Goal: Browse casually: Explore the website without a specific task or goal

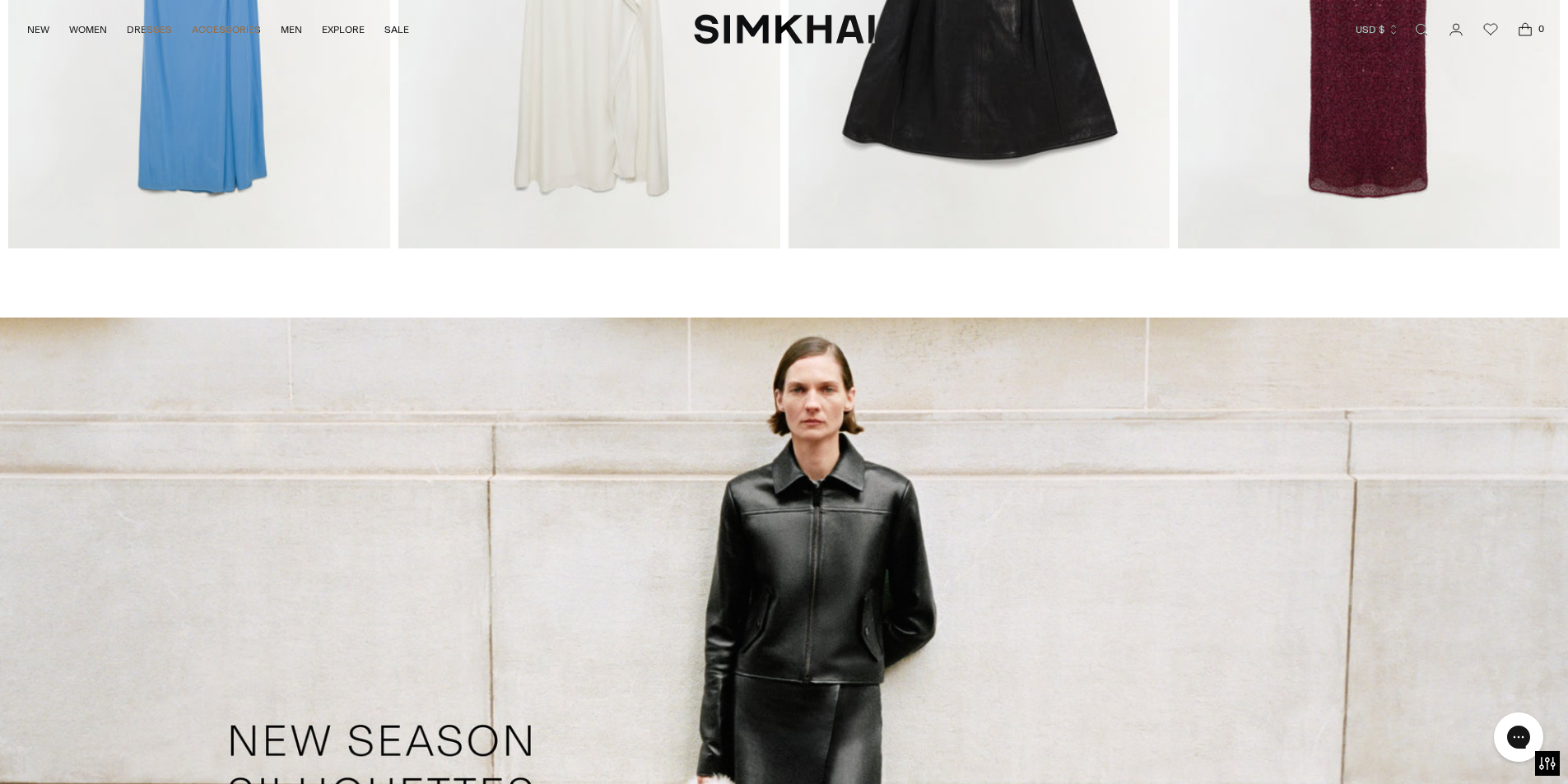
scroll to position [2961, 0]
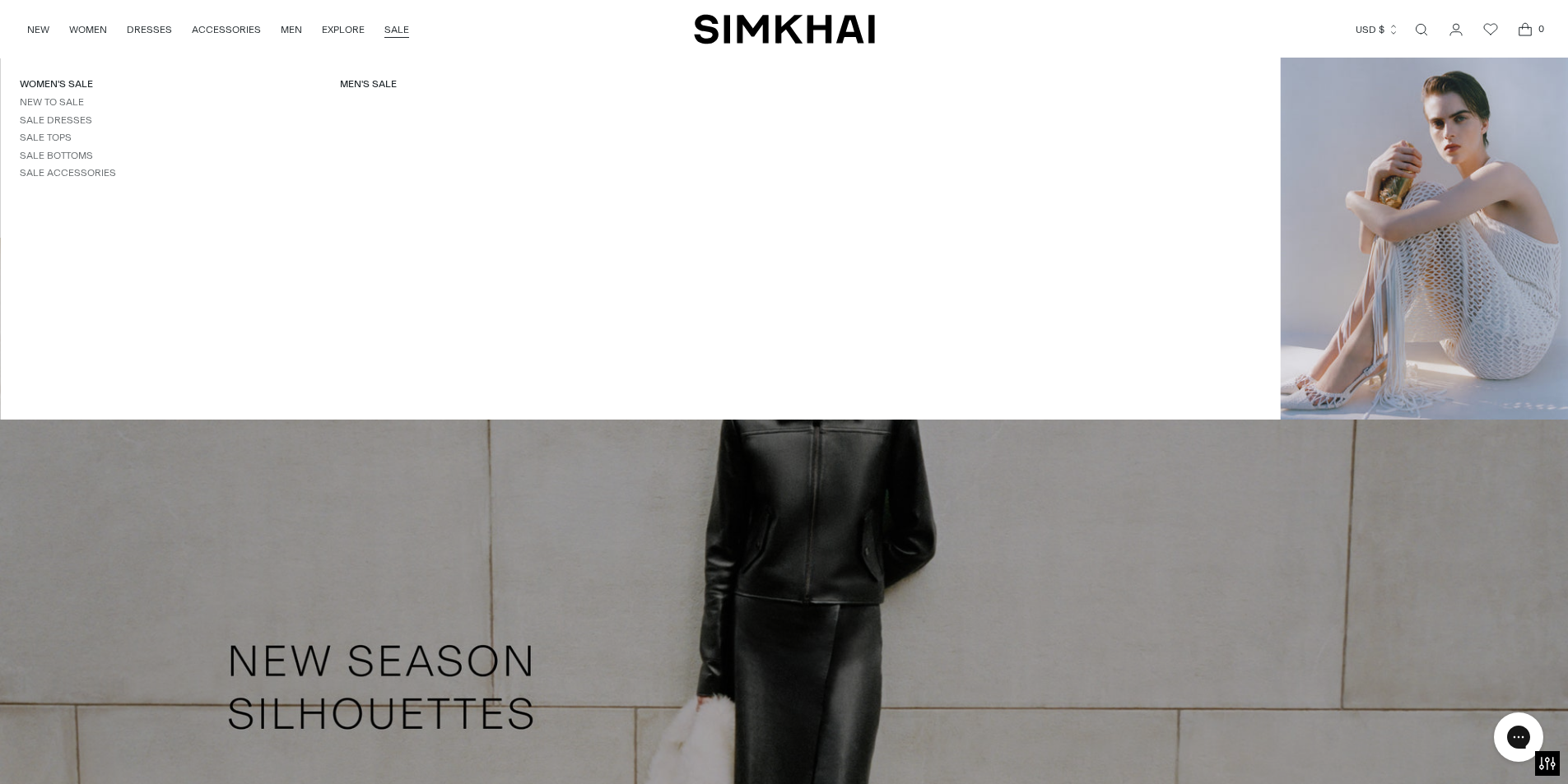
click at [397, 28] on link "SALE" at bounding box center [397, 29] width 24 height 36
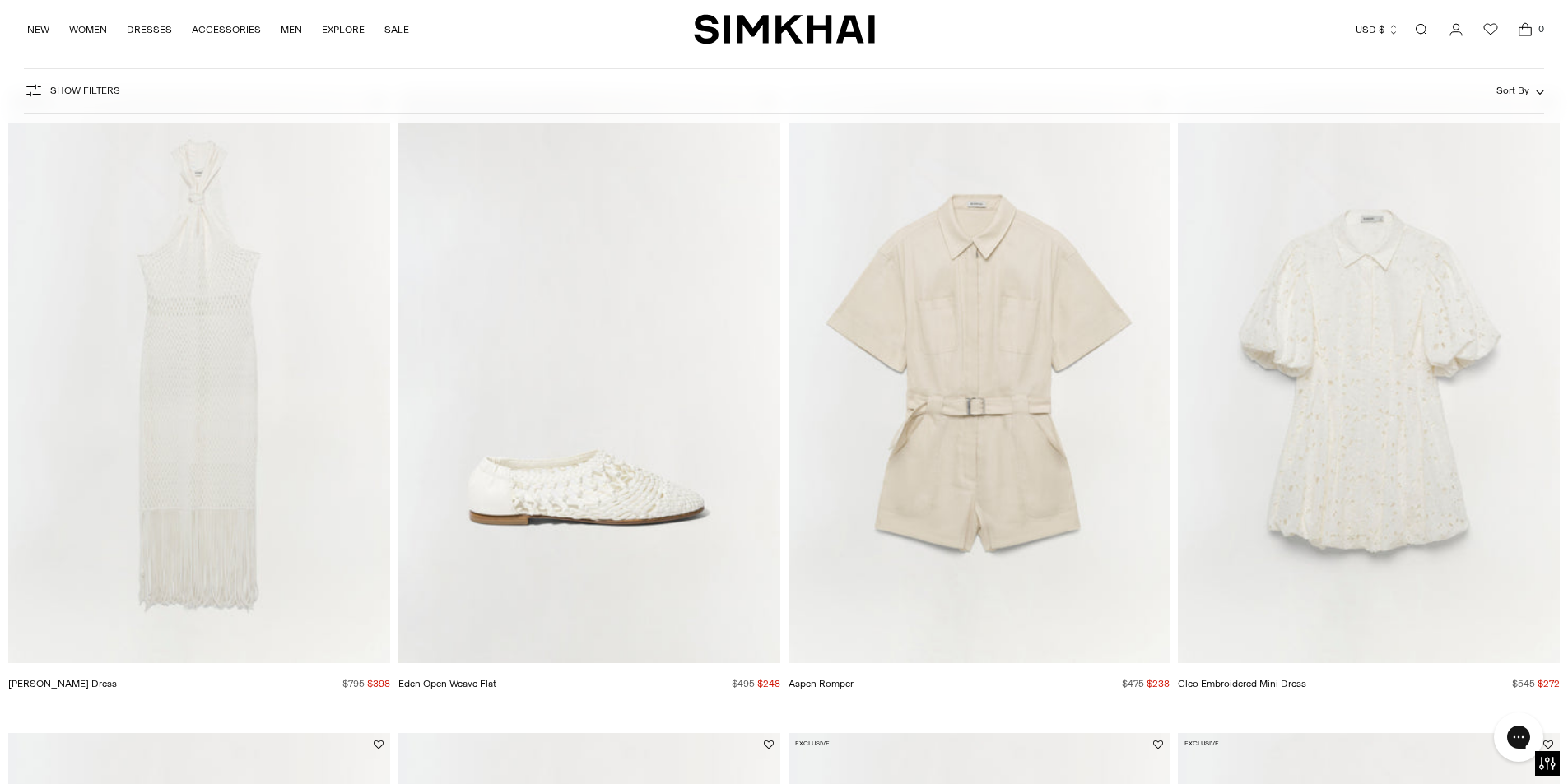
scroll to position [740, 0]
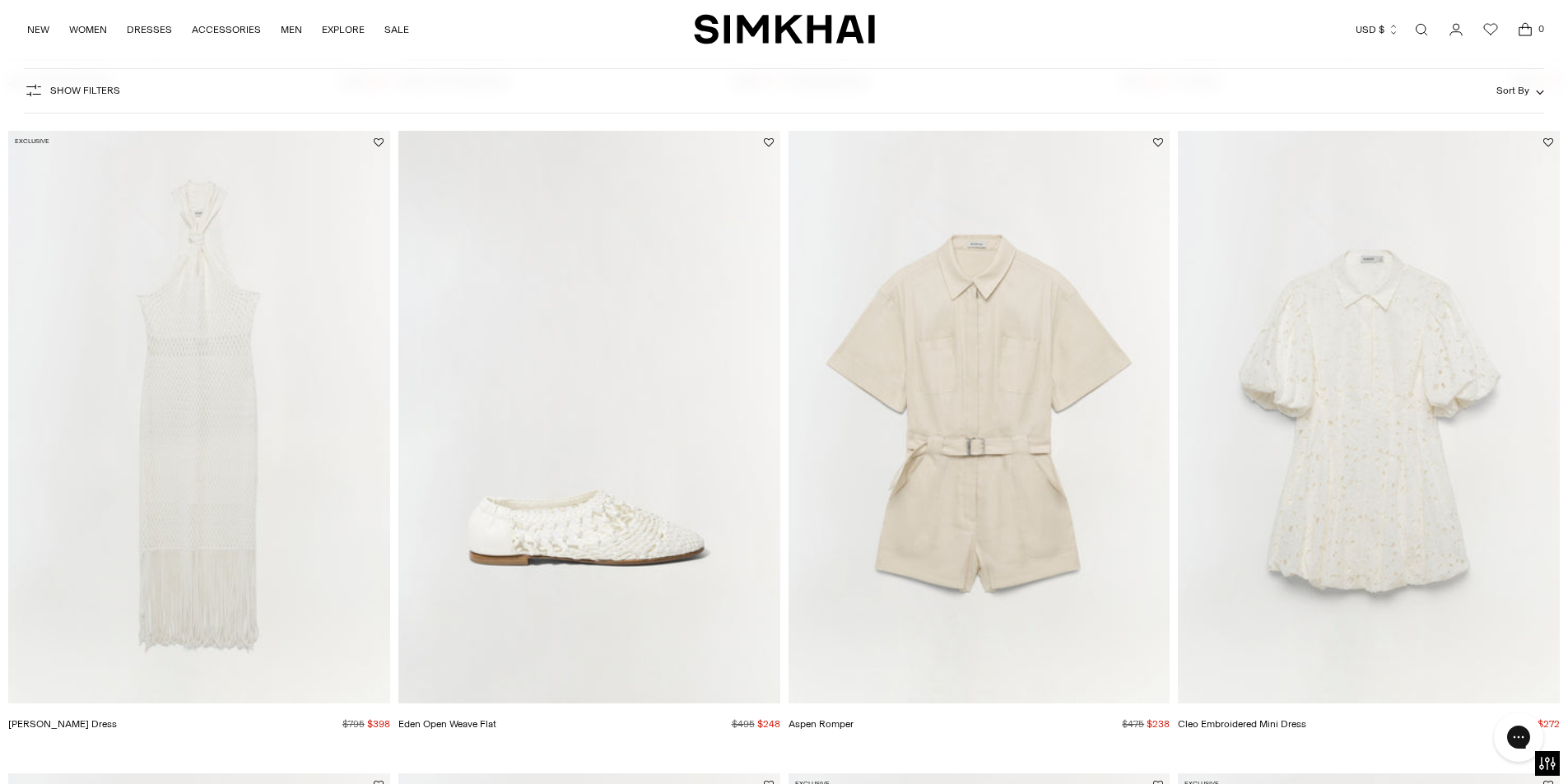
click at [0, 0] on img "Cleo Embroidered Mini Dress" at bounding box center [0, 0] width 0 height 0
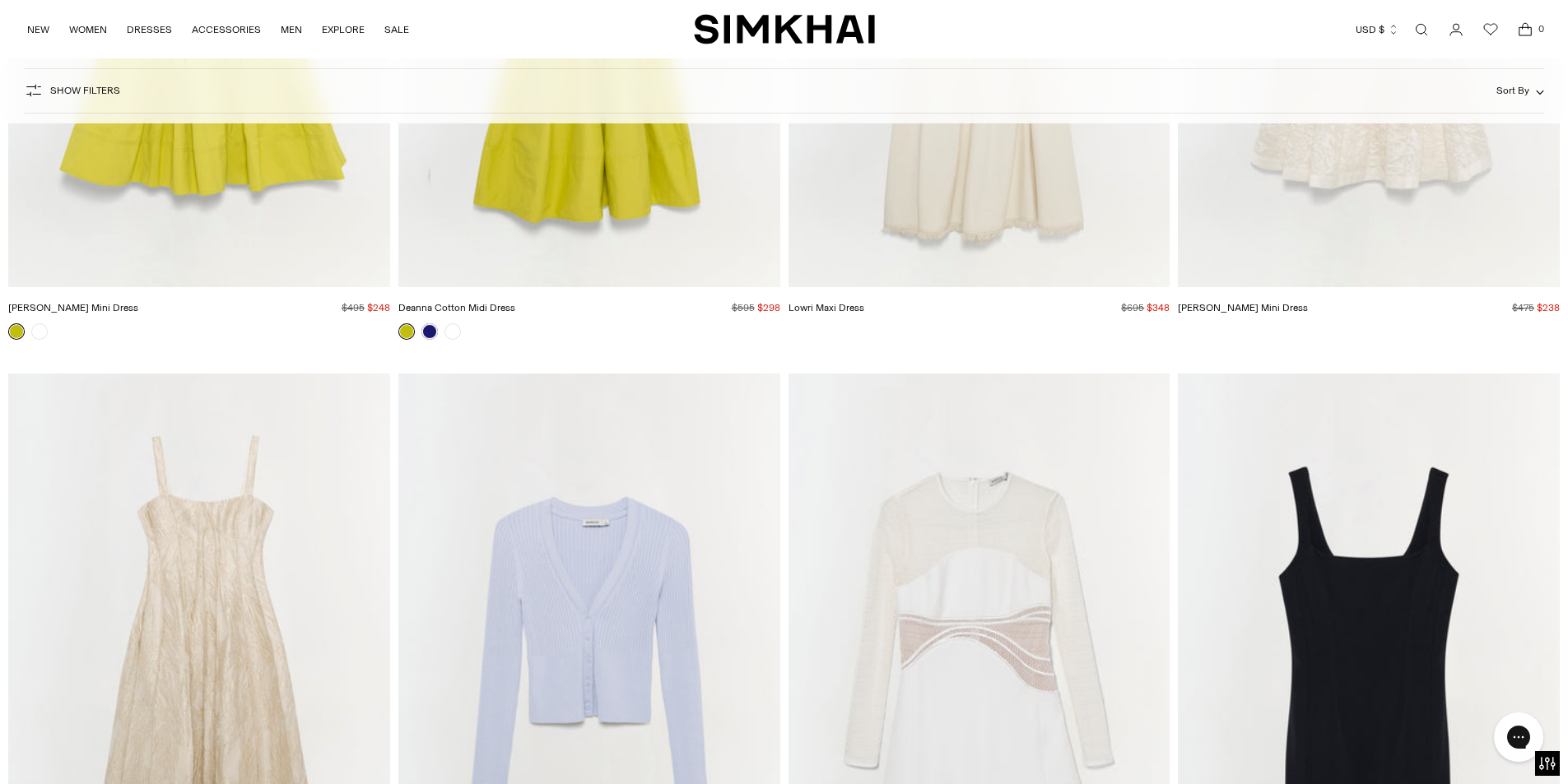
scroll to position [15298, 0]
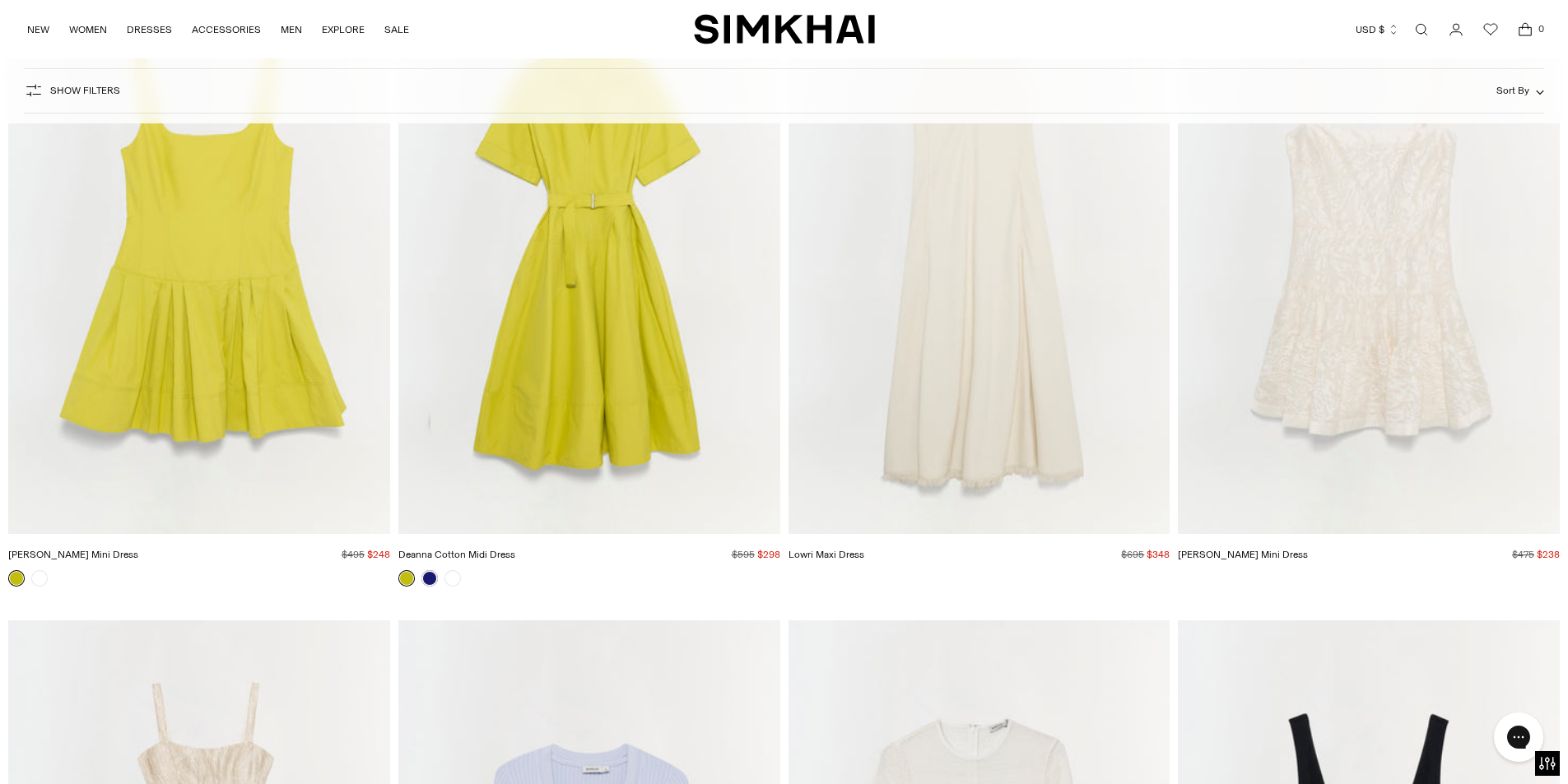
click at [0, 0] on img "Lucy Cotton Mini Dress" at bounding box center [0, 0] width 0 height 0
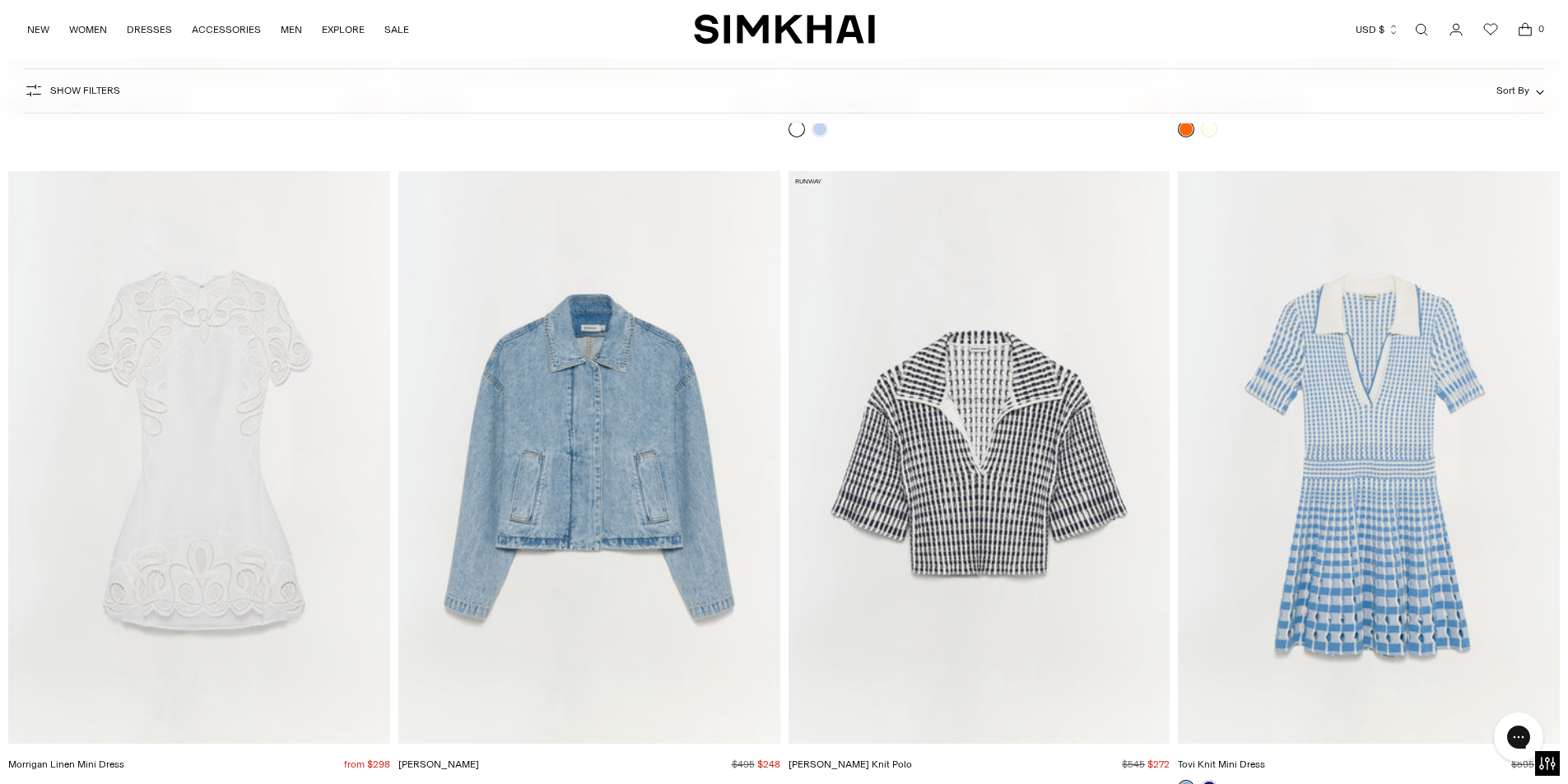
scroll to position [51818, 0]
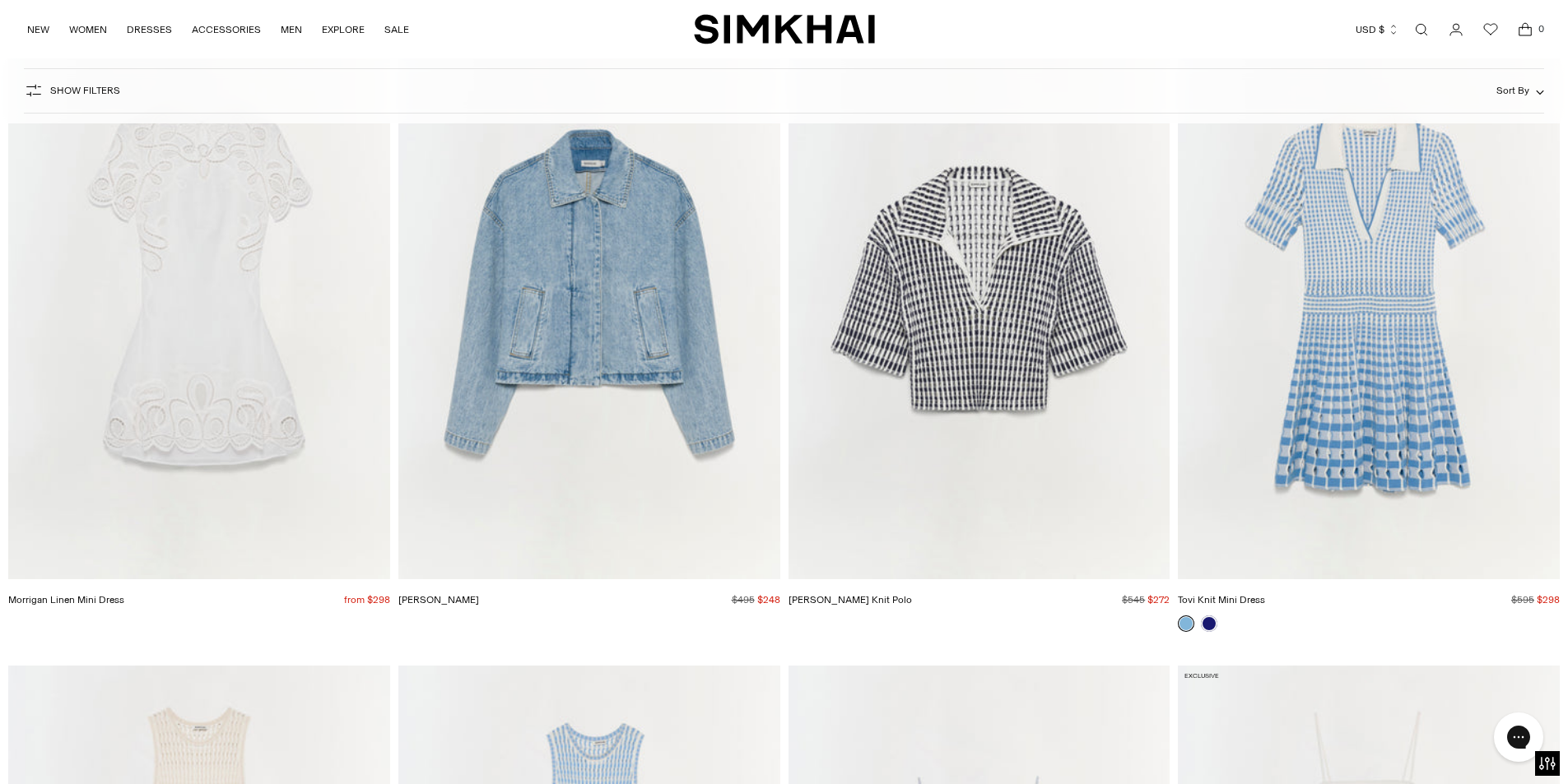
click at [0, 0] on img "Morrigan Linen Mini Dress" at bounding box center [0, 0] width 0 height 0
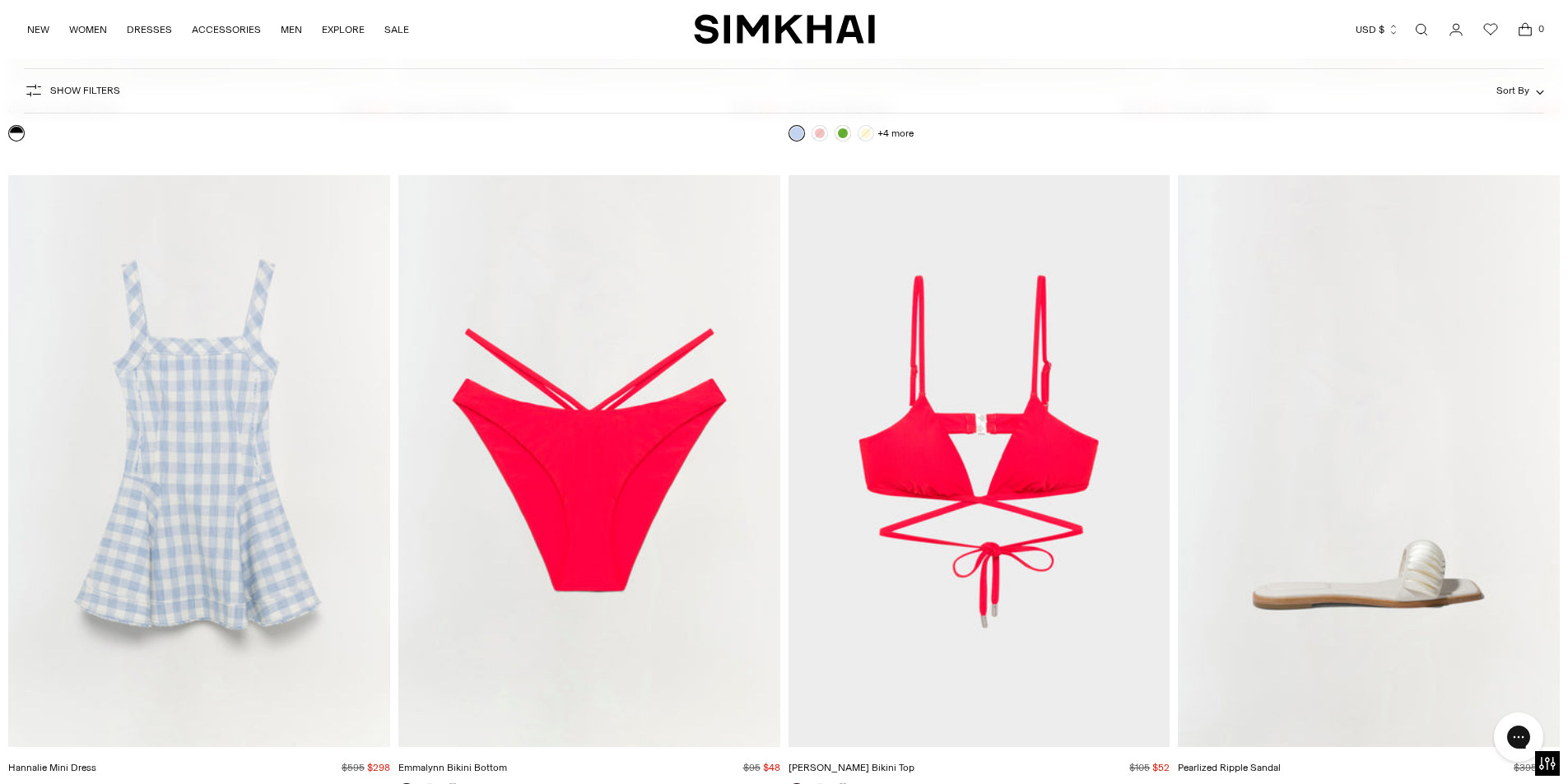
scroll to position [56425, 0]
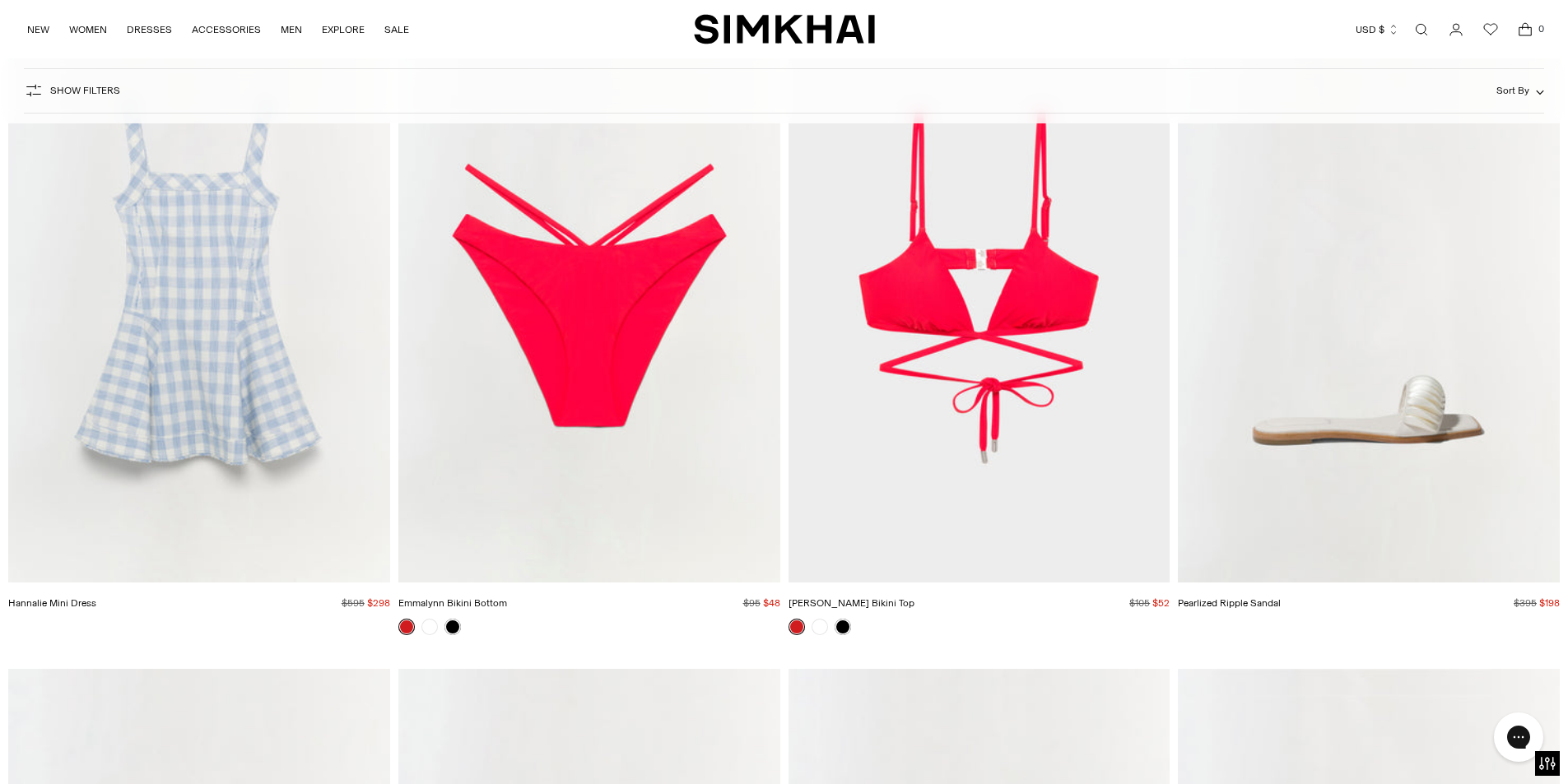
click at [0, 0] on img "Hannalie Mini Dress" at bounding box center [0, 0] width 0 height 0
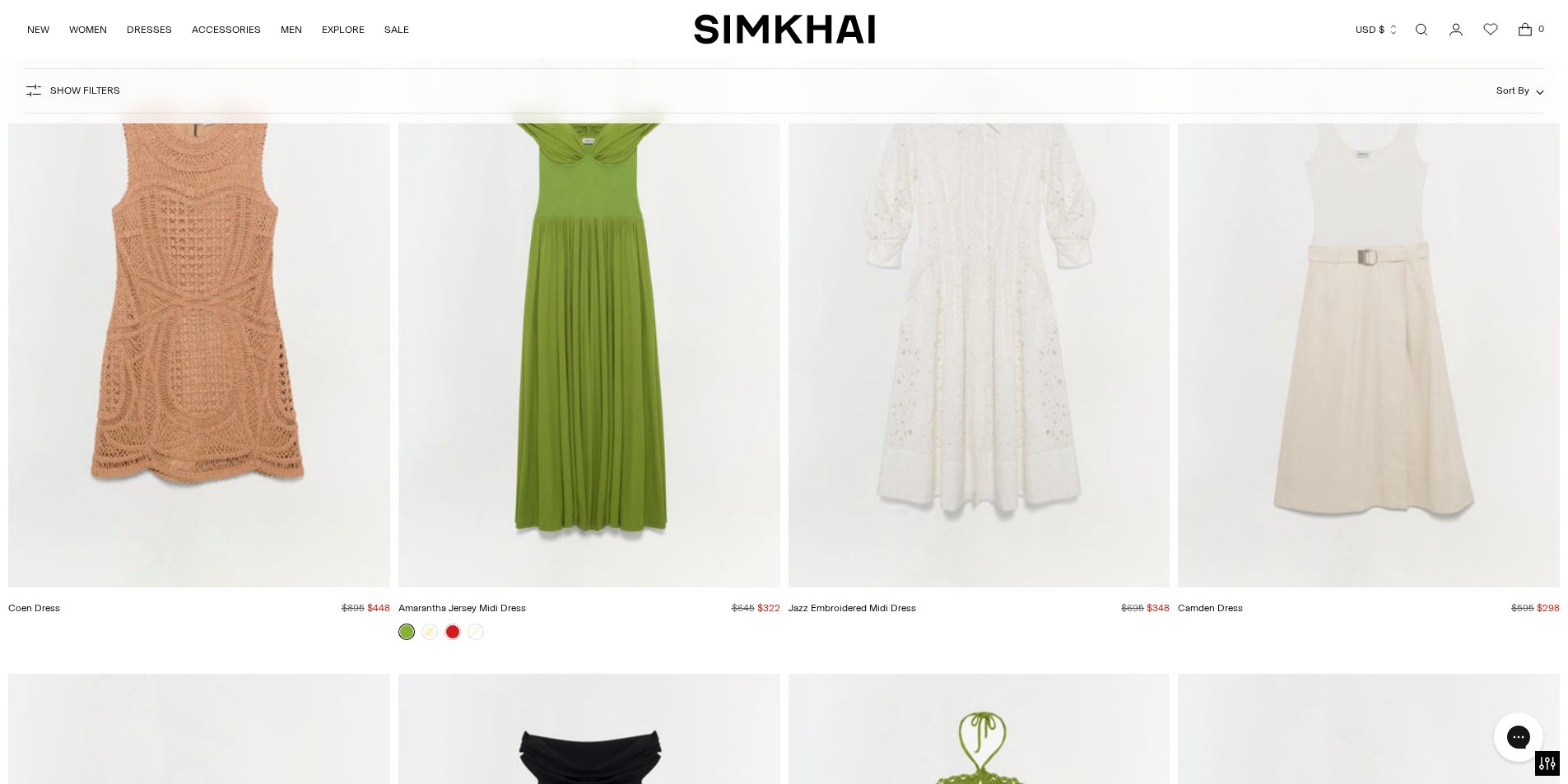
scroll to position [70077, 0]
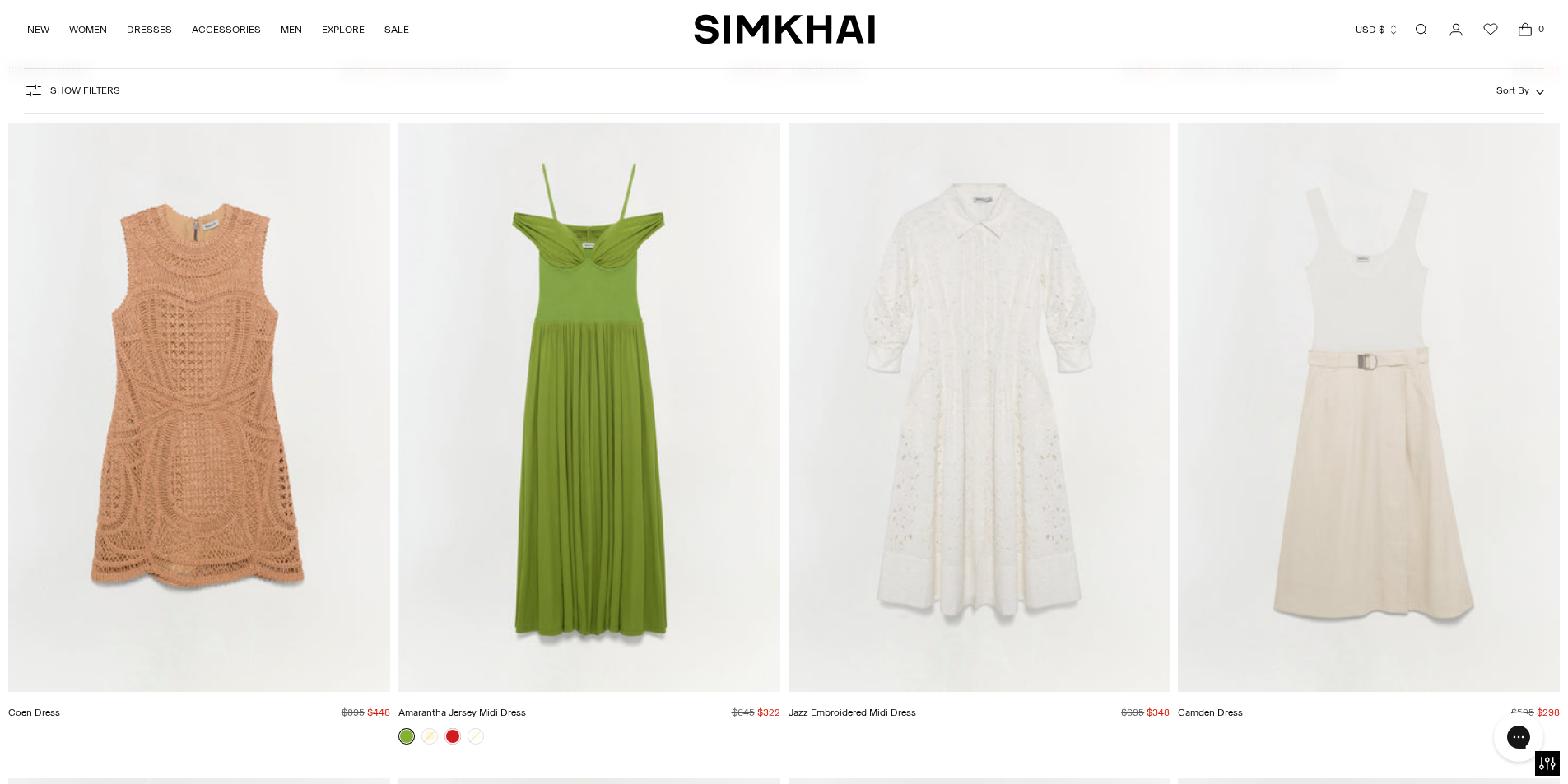
click at [0, 0] on img "Coen Dress" at bounding box center [0, 0] width 0 height 0
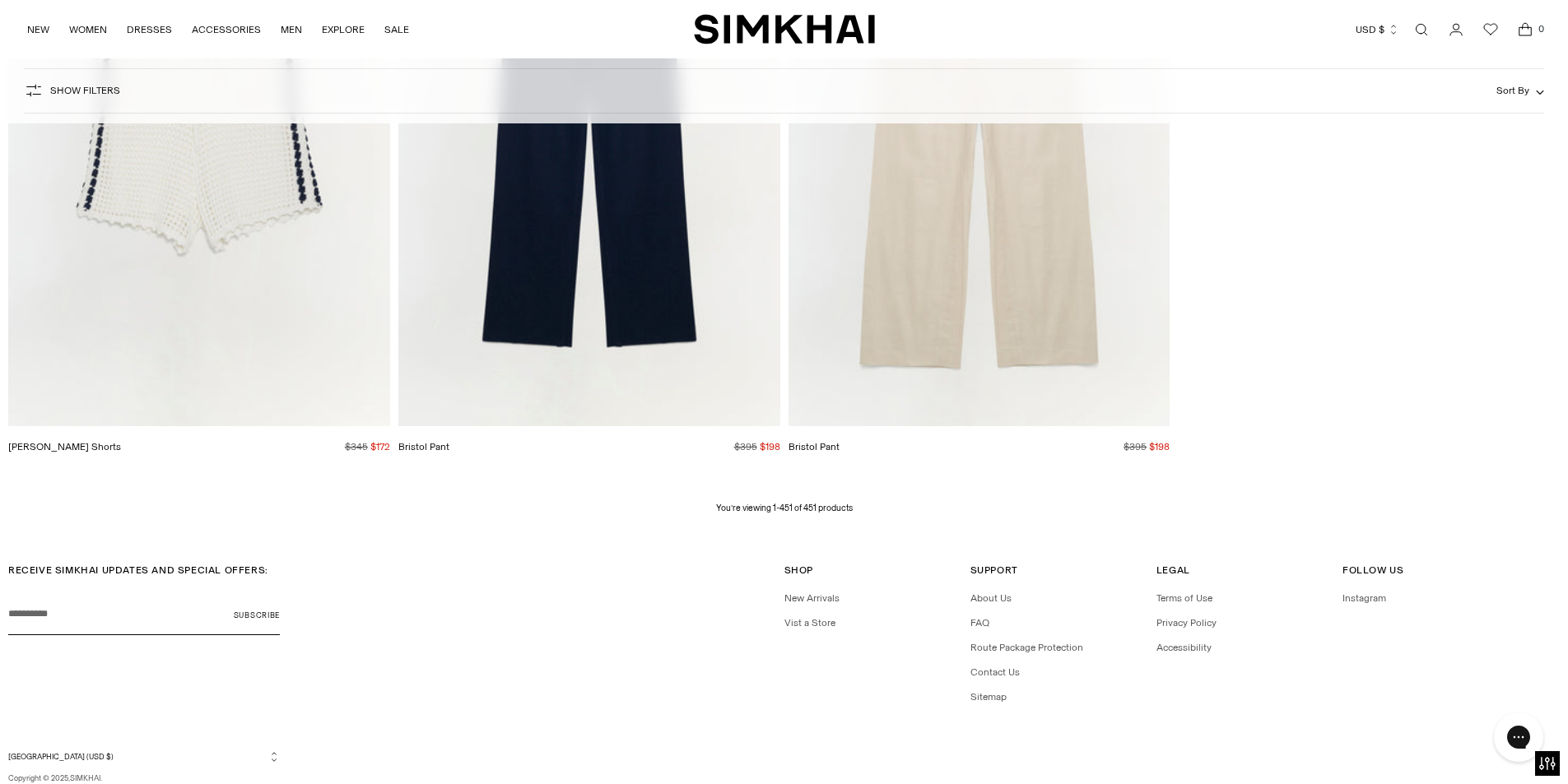
scroll to position [73656, 0]
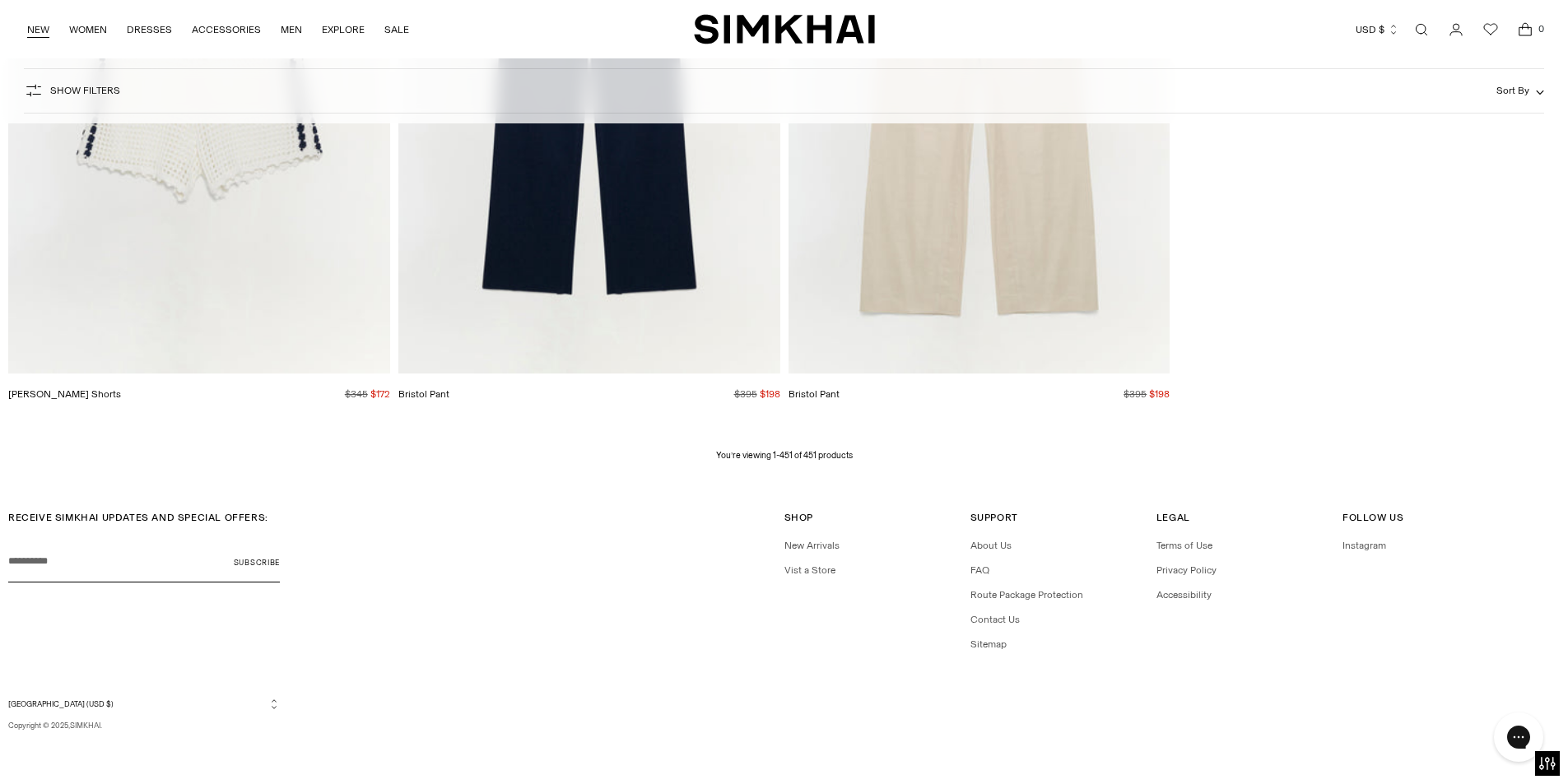
click at [39, 30] on link "NEW" at bounding box center [38, 29] width 22 height 36
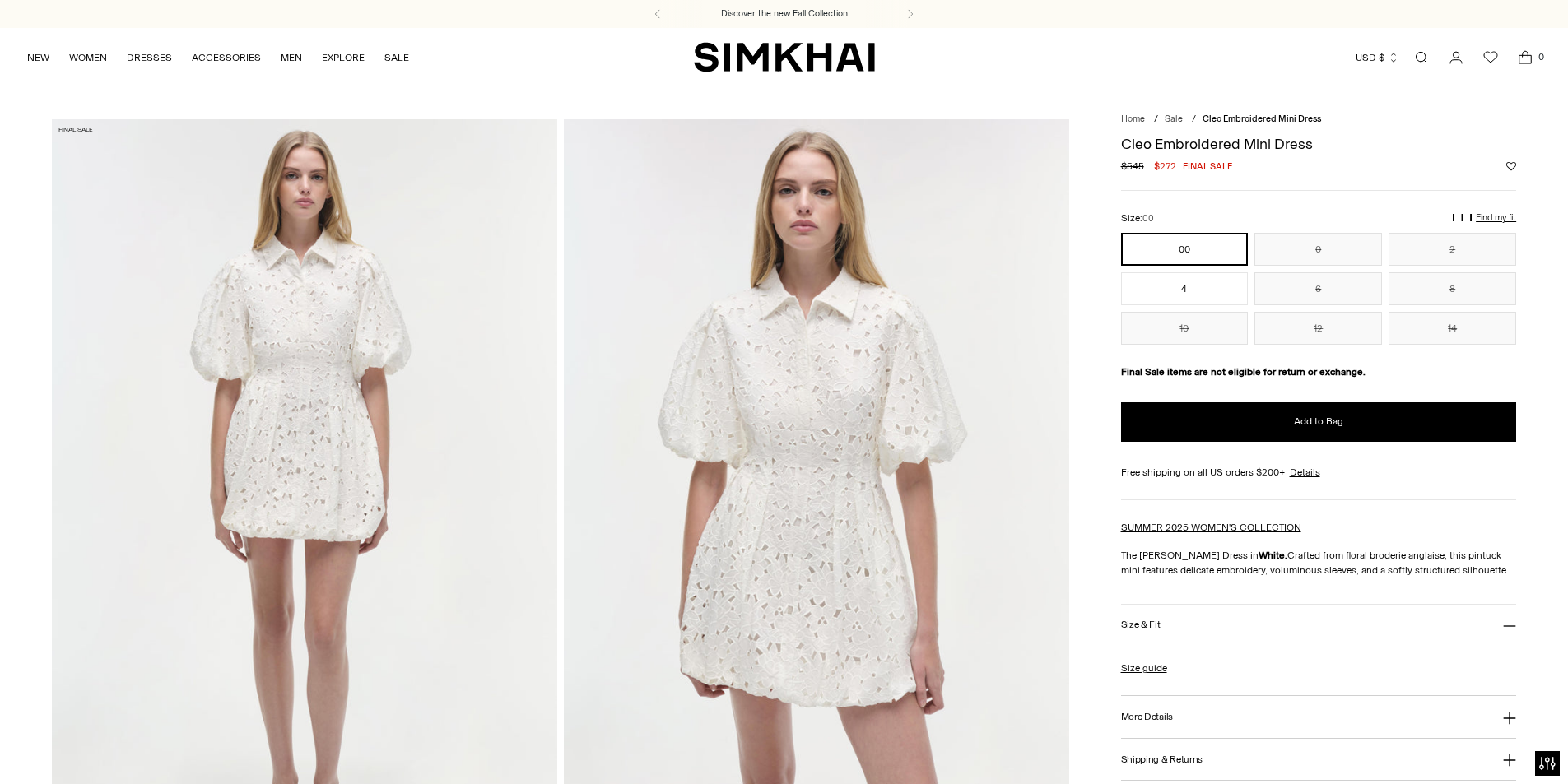
click at [298, 439] on img at bounding box center [304, 498] width 505 height 758
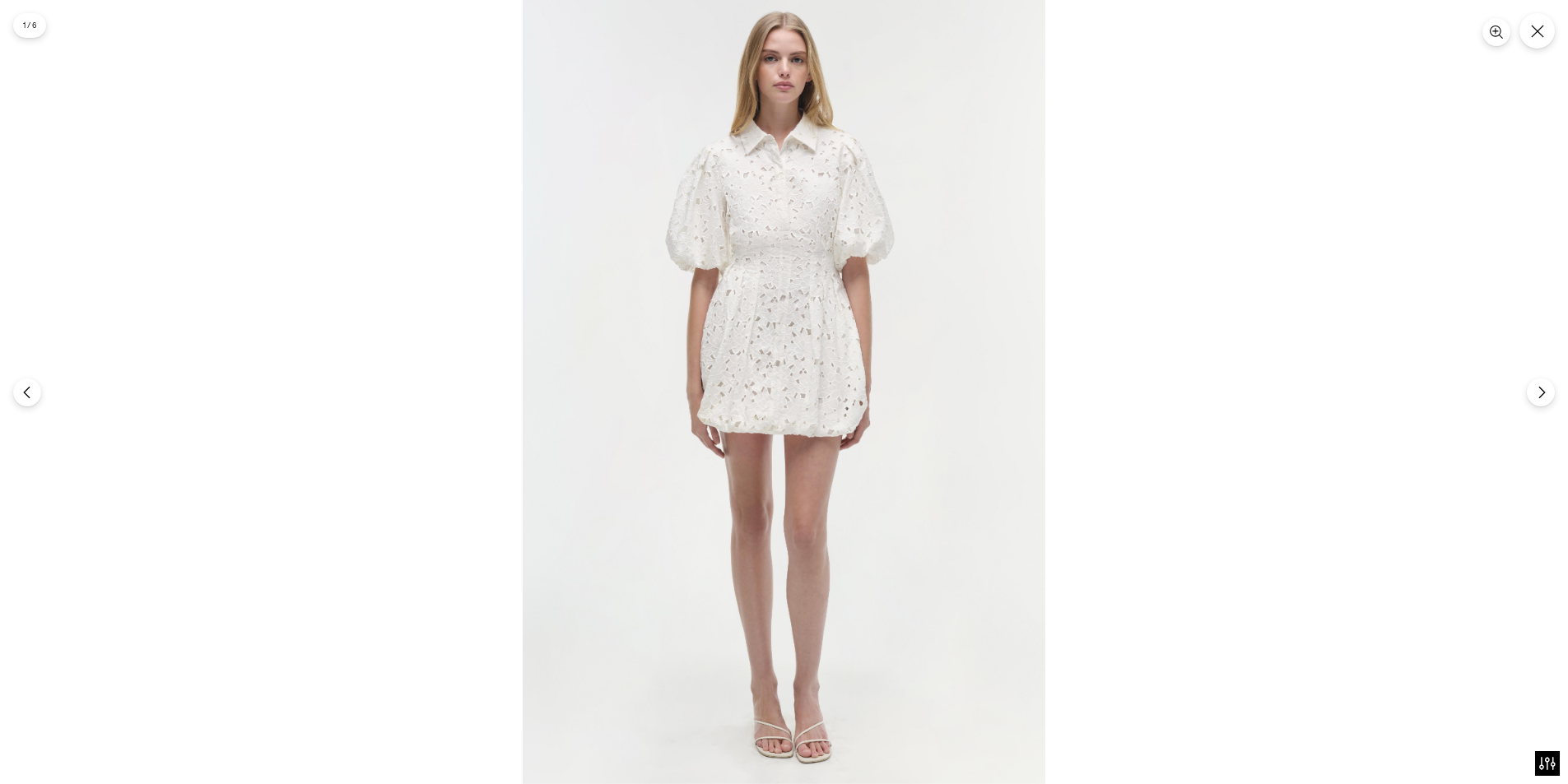
click at [828, 259] on img at bounding box center [784, 392] width 523 height 784
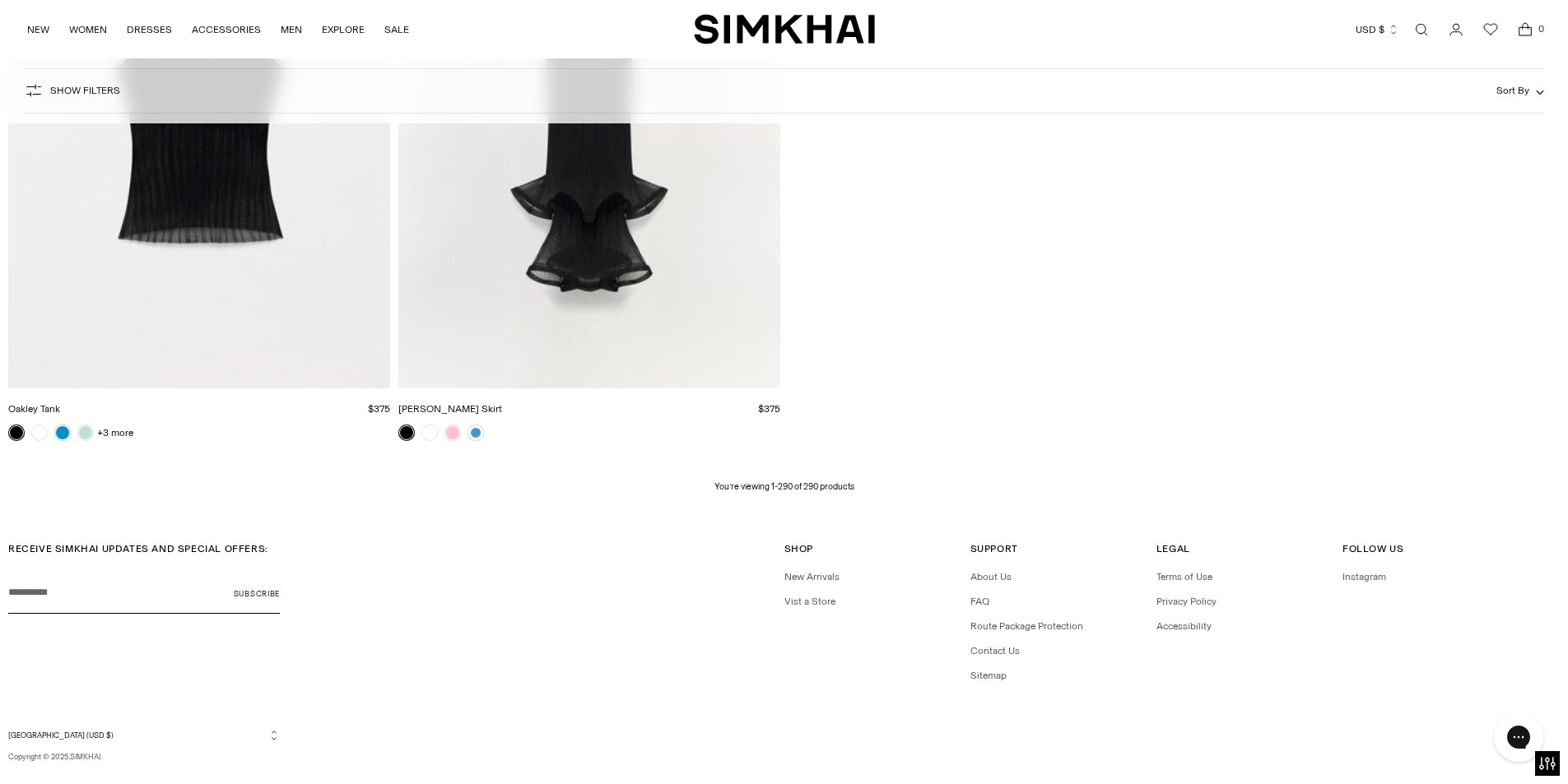
scroll to position [47788, 0]
